Goal: Find specific page/section

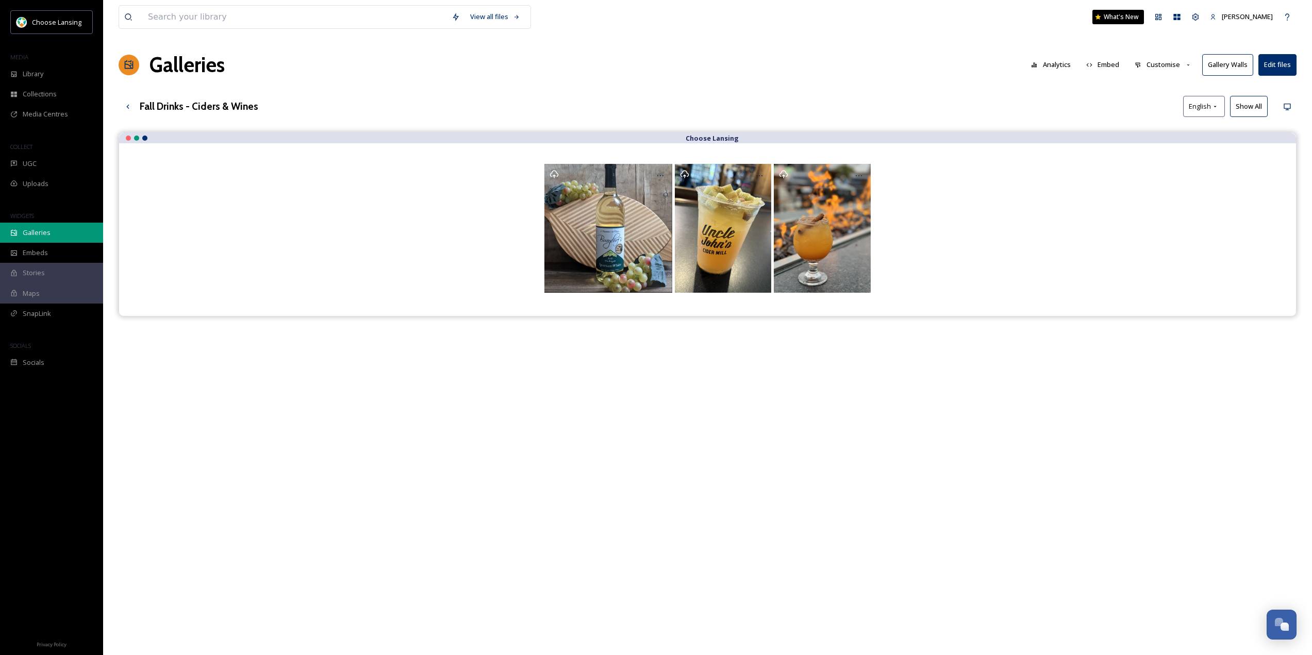
click at [42, 232] on span "Galleries" at bounding box center [37, 233] width 28 height 10
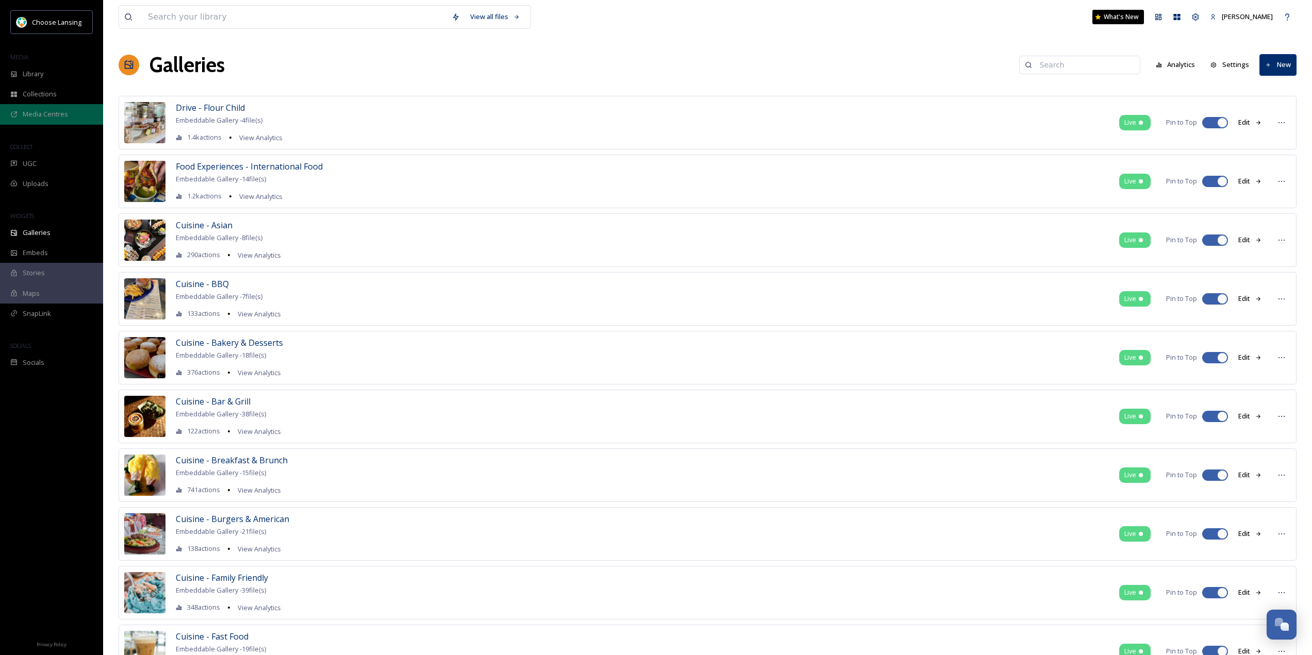
click at [40, 112] on span "Media Centres" at bounding box center [45, 114] width 45 height 10
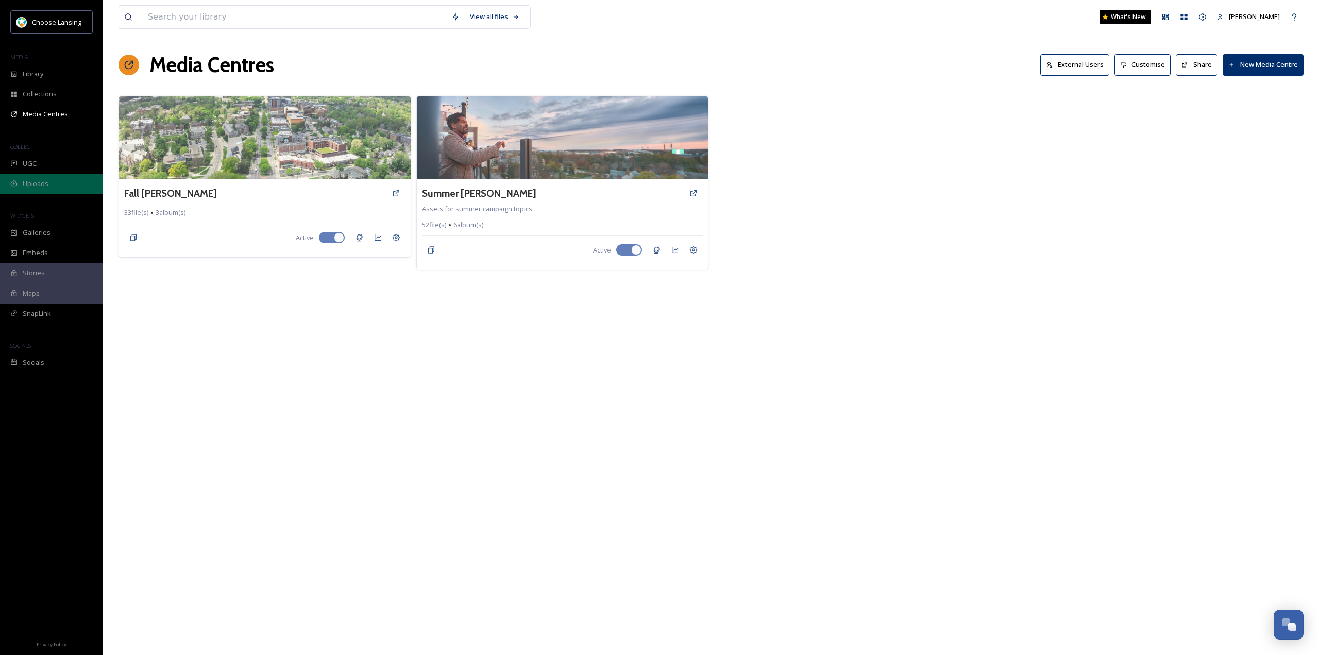
click at [27, 182] on span "Uploads" at bounding box center [36, 184] width 26 height 10
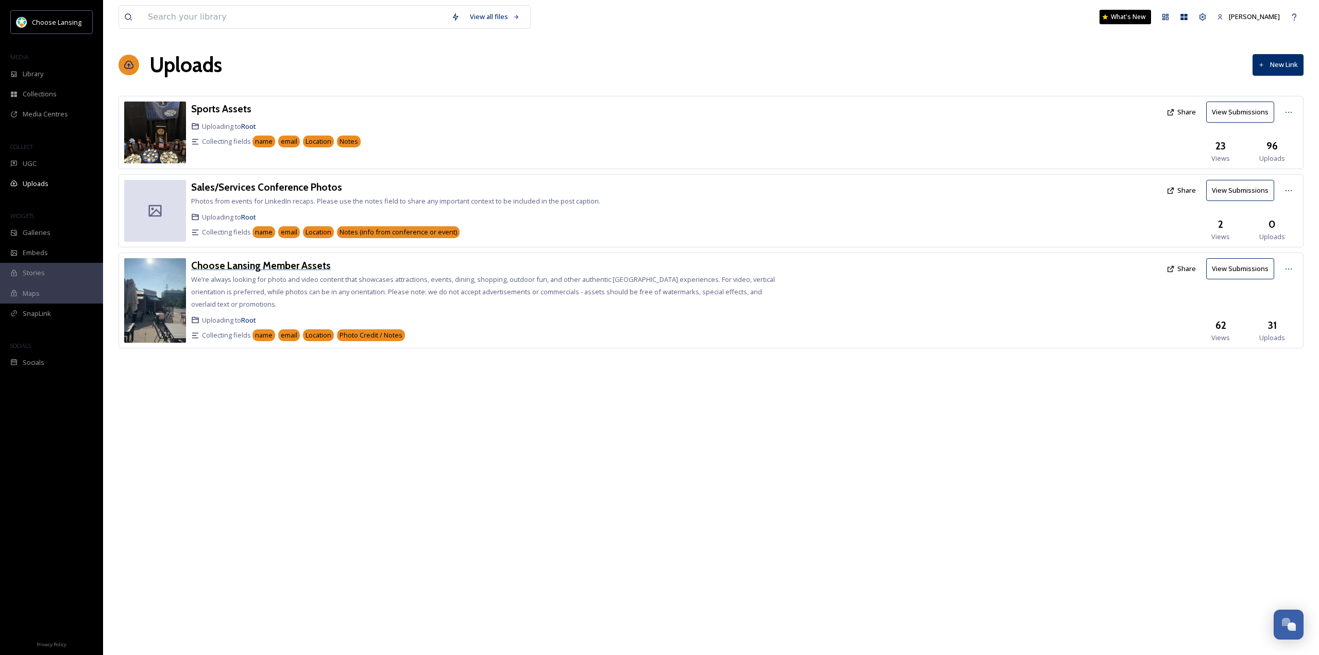
click at [254, 268] on h3 "Choose Lansing Member Assets" at bounding box center [261, 265] width 140 height 12
